Goal: Information Seeking & Learning: Learn about a topic

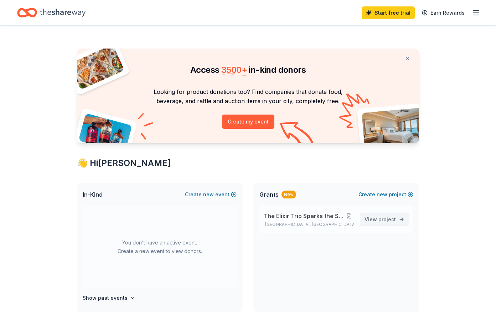
click at [394, 226] on link "View project" at bounding box center [384, 219] width 49 height 13
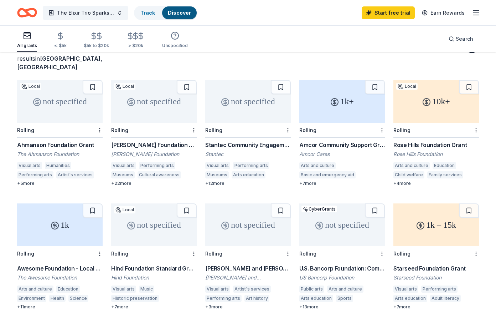
scroll to position [66, 0]
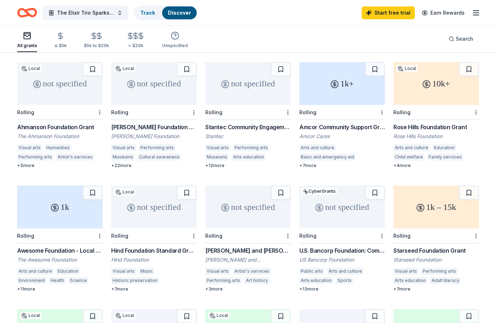
drag, startPoint x: 101, startPoint y: 123, endPoint x: 112, endPoint y: 0, distance: 123.1
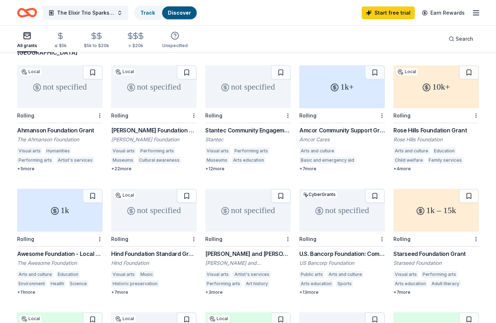
scroll to position [63, 0]
click at [92, 198] on button at bounding box center [93, 195] width 20 height 14
click at [469, 199] on button at bounding box center [469, 195] width 20 height 14
click at [469, 69] on button at bounding box center [469, 72] width 20 height 14
click at [374, 69] on button at bounding box center [375, 72] width 20 height 14
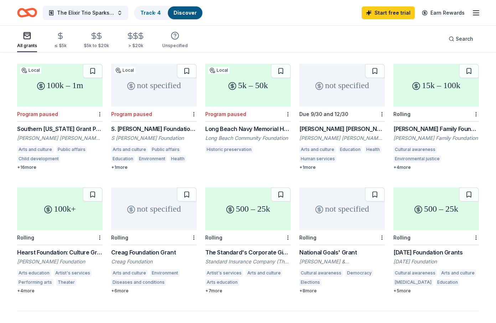
scroll to position [328, 0]
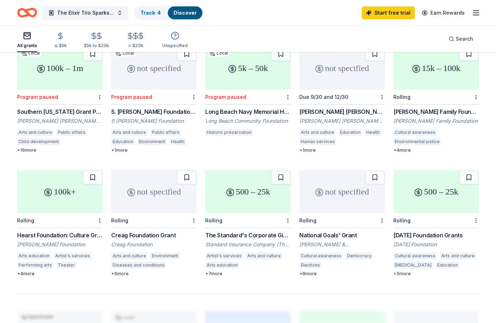
click at [91, 184] on button at bounding box center [93, 177] width 20 height 14
click at [280, 184] on button at bounding box center [281, 177] width 20 height 14
click at [469, 184] on button at bounding box center [469, 177] width 20 height 14
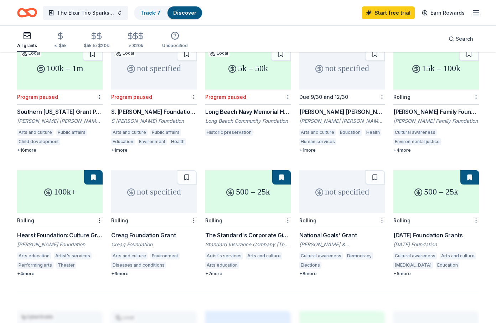
click at [417, 196] on circle at bounding box center [418, 192] width 7 height 7
